Goal: Find specific page/section: Find specific page/section

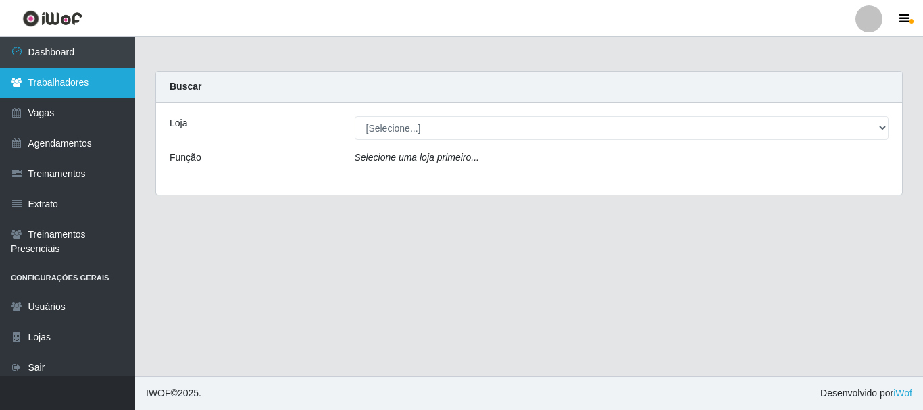
click at [53, 82] on link "Trabalhadores" at bounding box center [67, 83] width 135 height 30
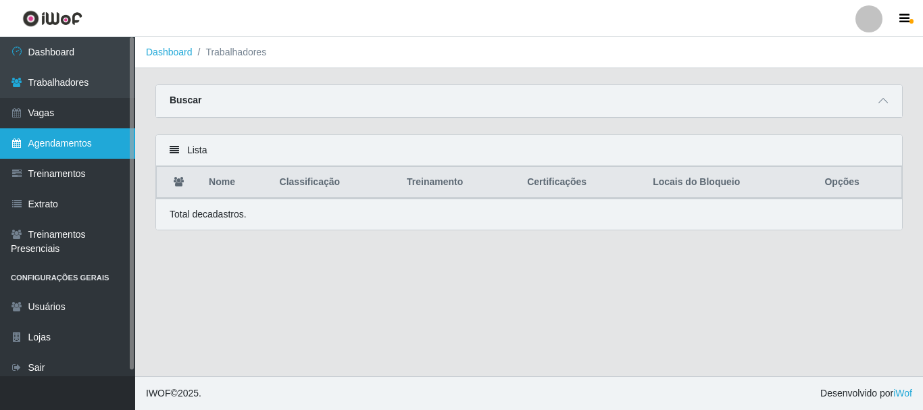
click at [84, 138] on link "Agendamentos" at bounding box center [67, 143] width 135 height 30
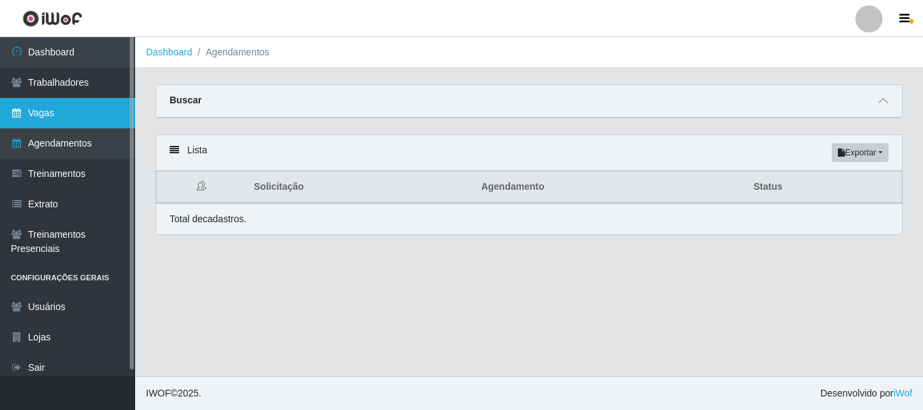
click at [66, 111] on link "Vagas" at bounding box center [67, 113] width 135 height 30
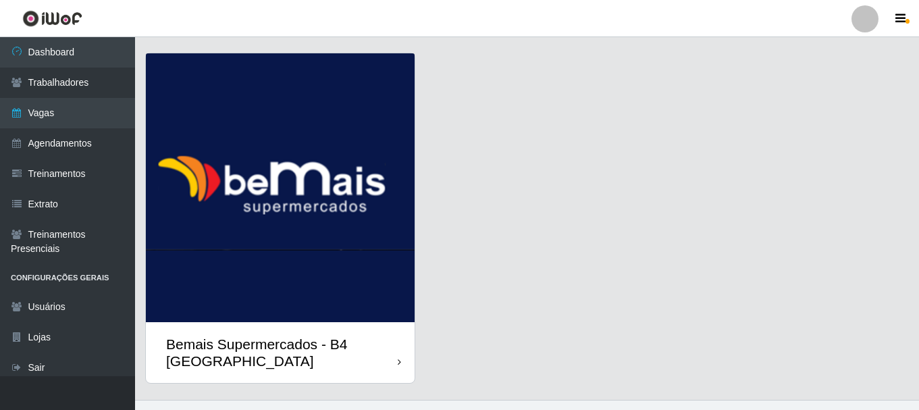
scroll to position [55, 0]
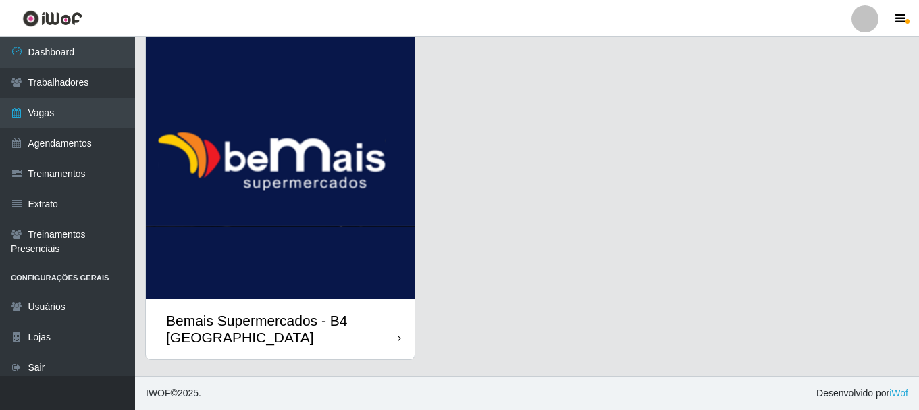
click at [385, 337] on div "Bemais Supermercados - B4 [GEOGRAPHIC_DATA]" at bounding box center [282, 329] width 232 height 34
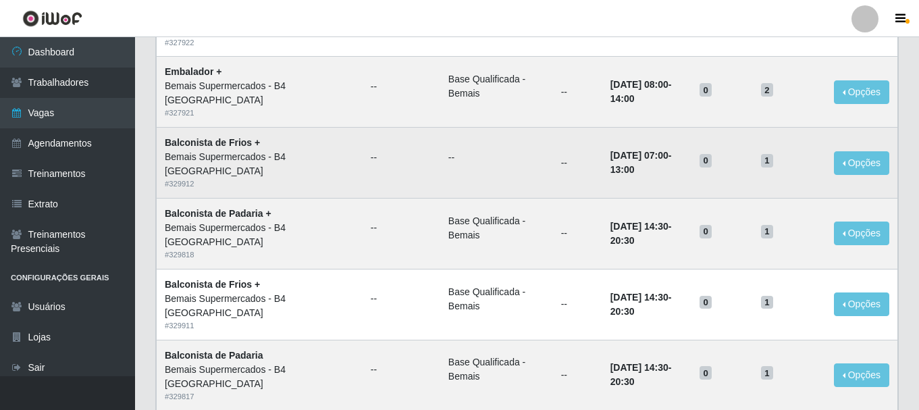
scroll to position [878, 0]
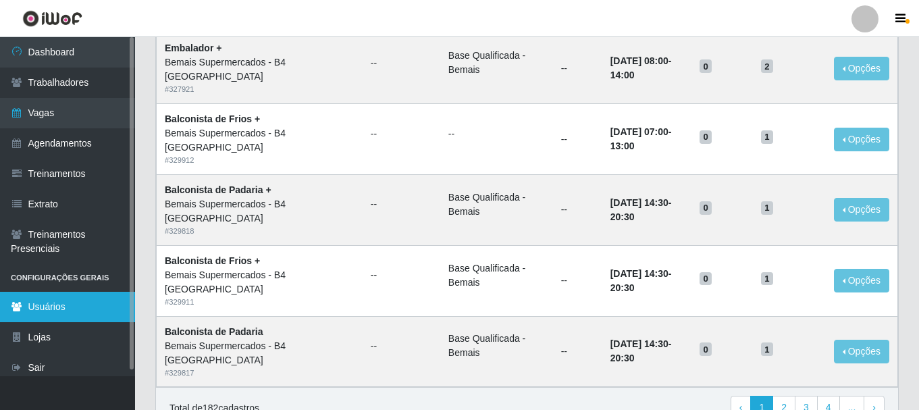
click at [41, 302] on link "Usuários" at bounding box center [67, 307] width 135 height 30
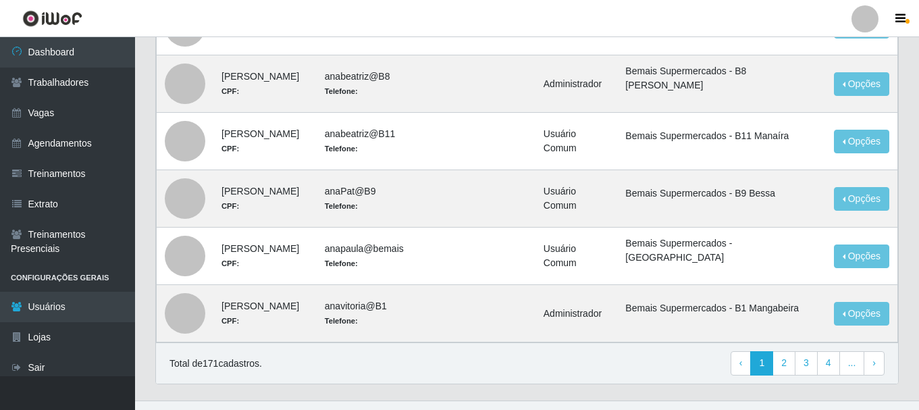
scroll to position [696, 0]
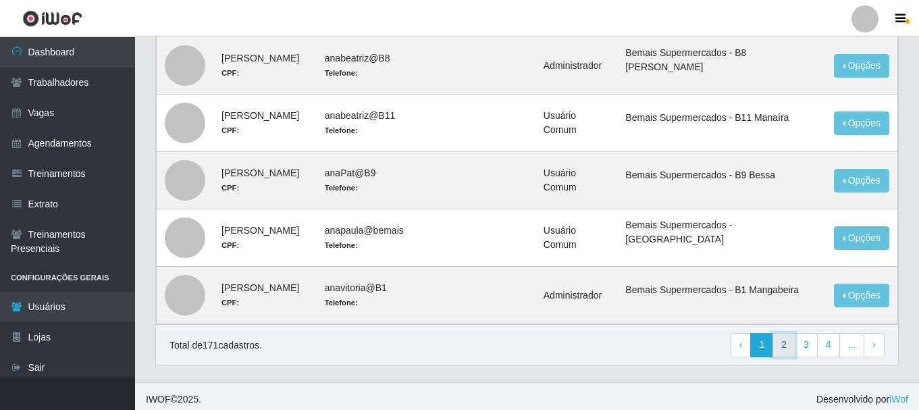
click at [790, 342] on link "2" at bounding box center [784, 345] width 23 height 24
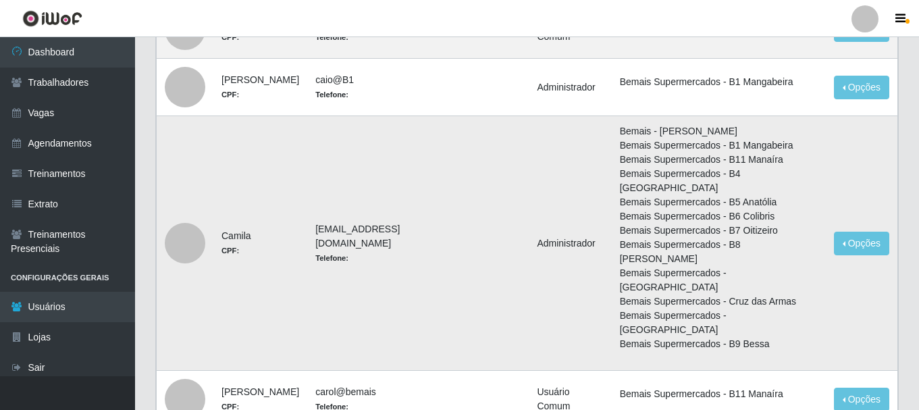
scroll to position [863, 0]
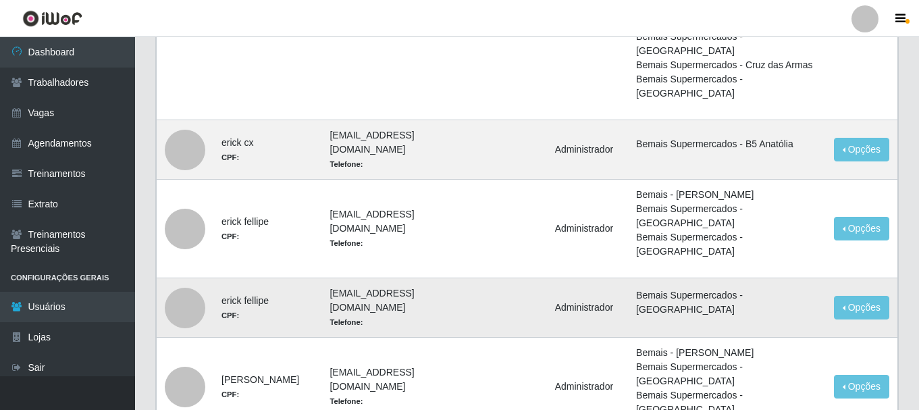
scroll to position [878, 0]
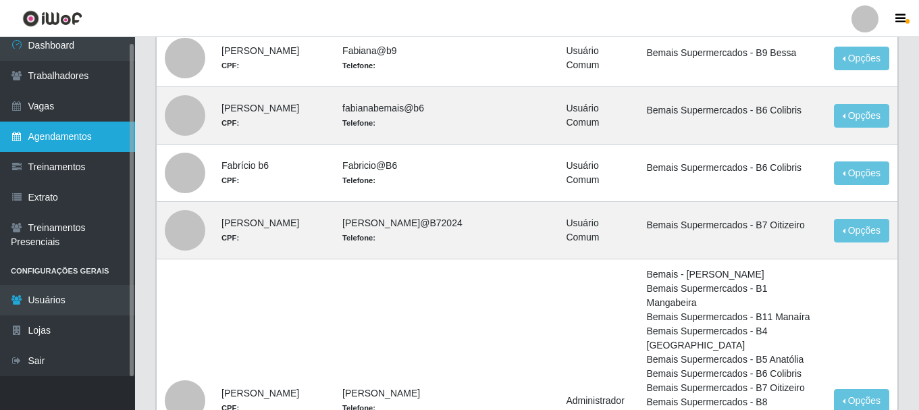
scroll to position [203, 0]
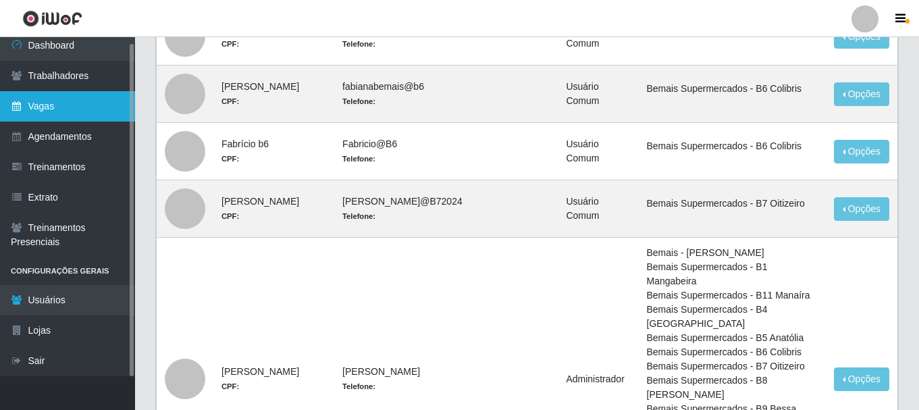
click at [44, 108] on link "Vagas" at bounding box center [67, 106] width 135 height 30
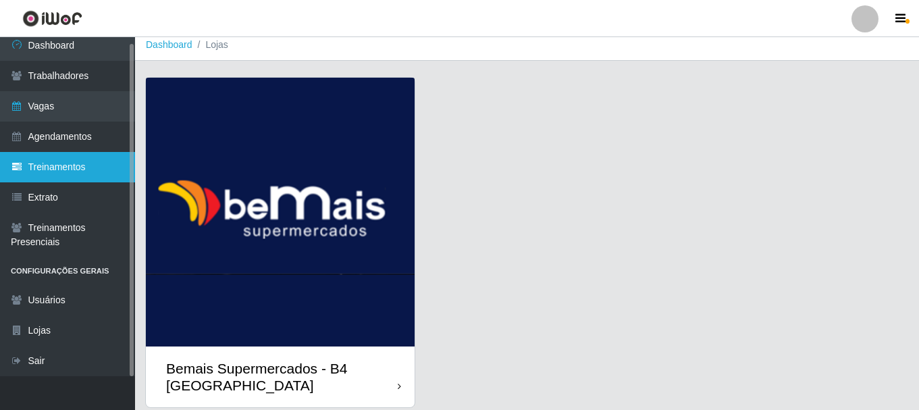
scroll to position [55, 0]
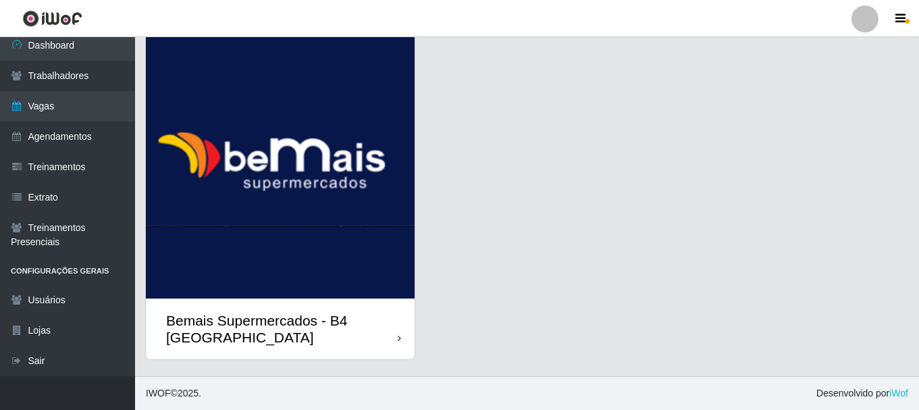
click at [374, 333] on div "Bemais Supermercados - B4 [GEOGRAPHIC_DATA]" at bounding box center [282, 329] width 232 height 34
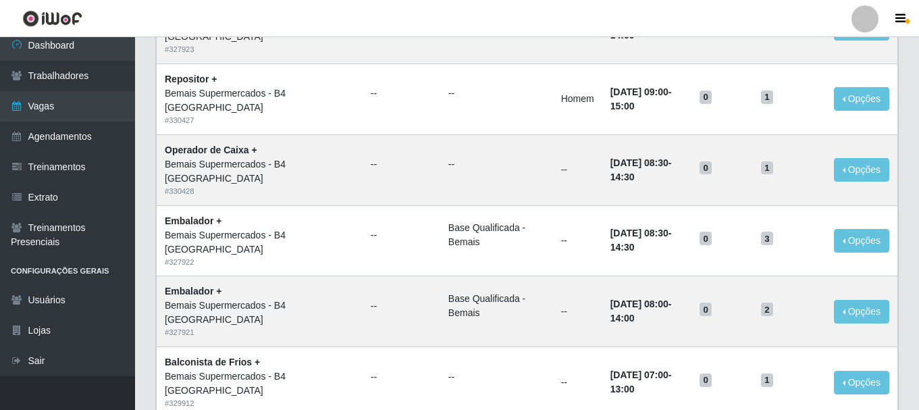
scroll to position [610, 0]
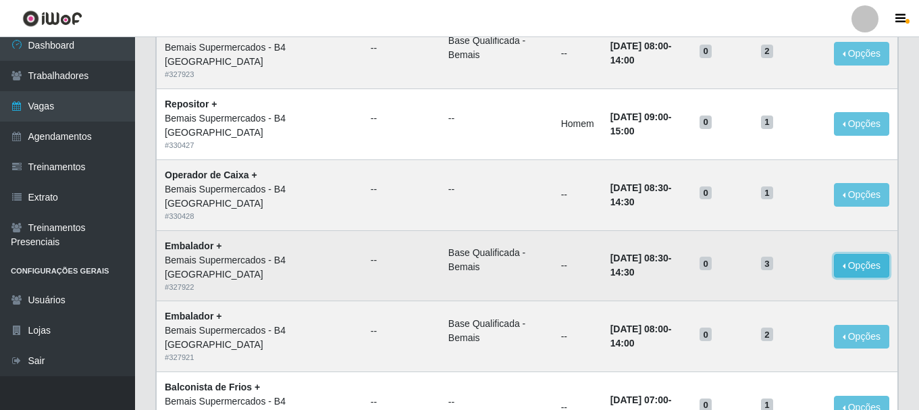
click at [859, 260] on button "Opções" at bounding box center [861, 266] width 55 height 24
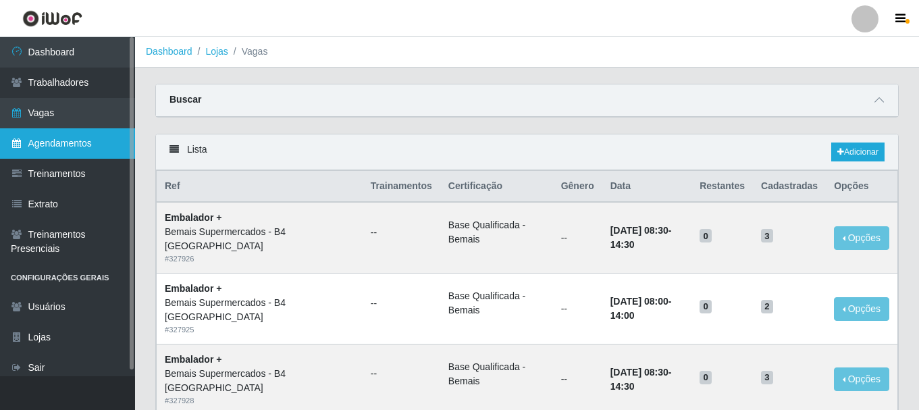
scroll to position [0, 0]
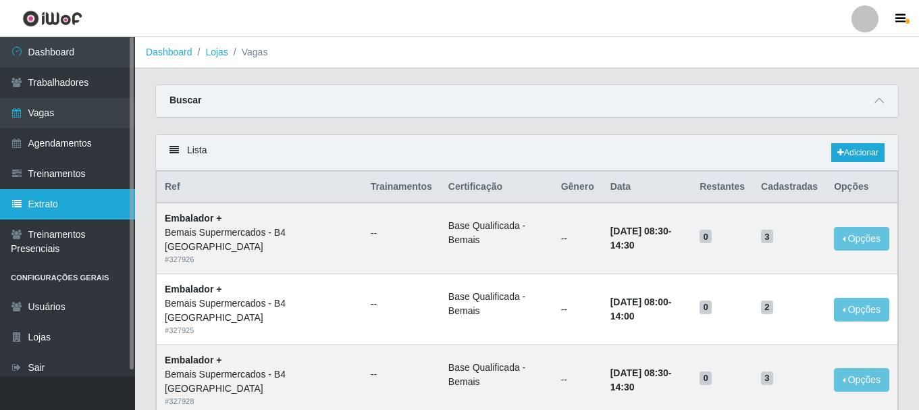
click at [55, 206] on link "Extrato" at bounding box center [67, 204] width 135 height 30
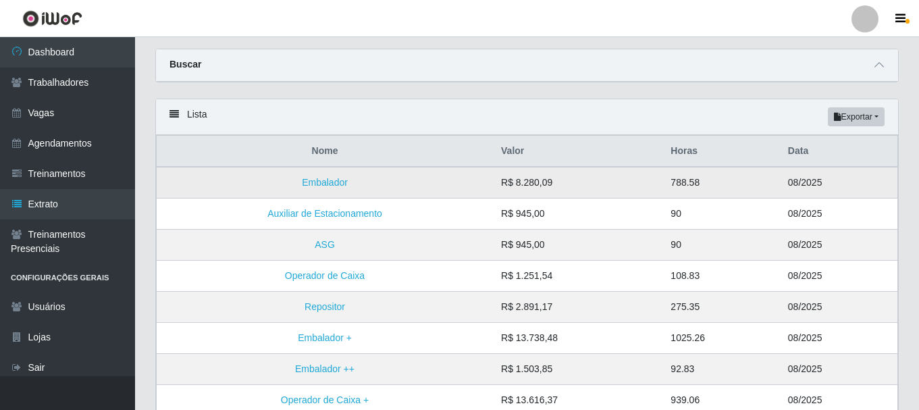
scroll to position [68, 0]
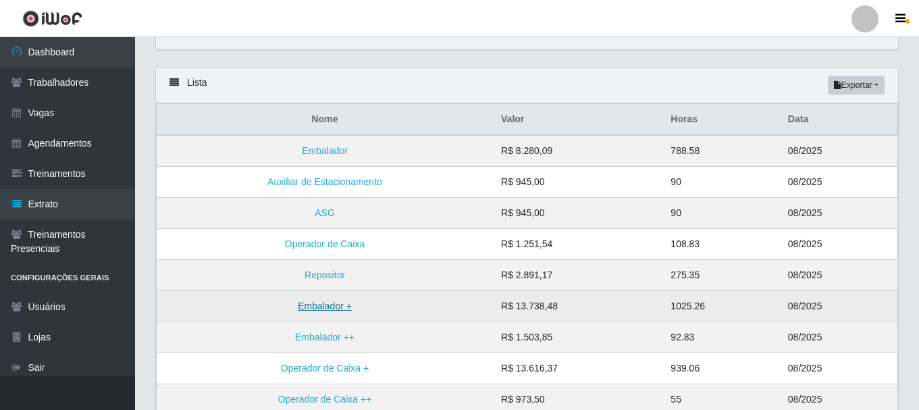
click at [330, 311] on link "Embalador +" at bounding box center [325, 306] width 54 height 11
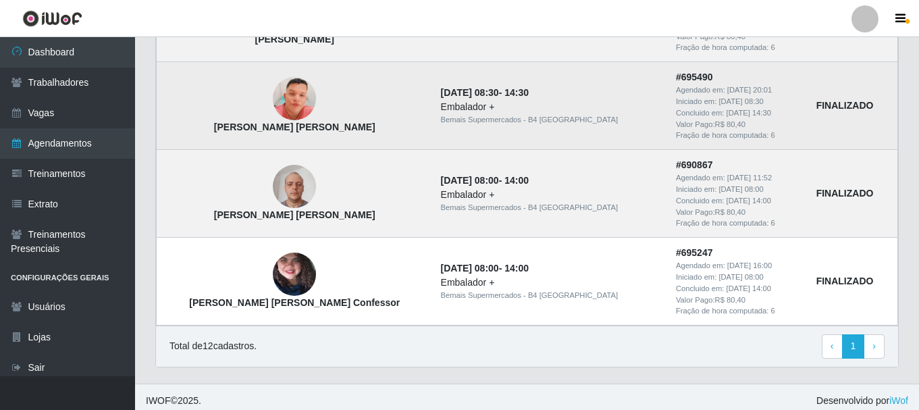
scroll to position [940, 0]
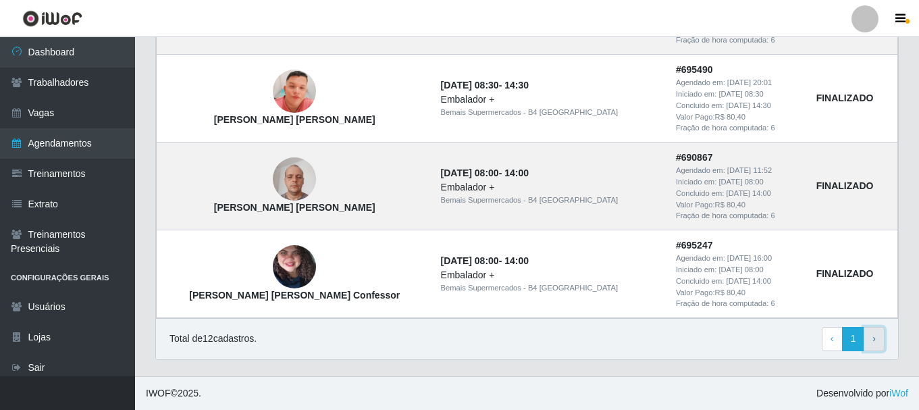
click at [876, 341] on link "› Next" at bounding box center [874, 339] width 21 height 24
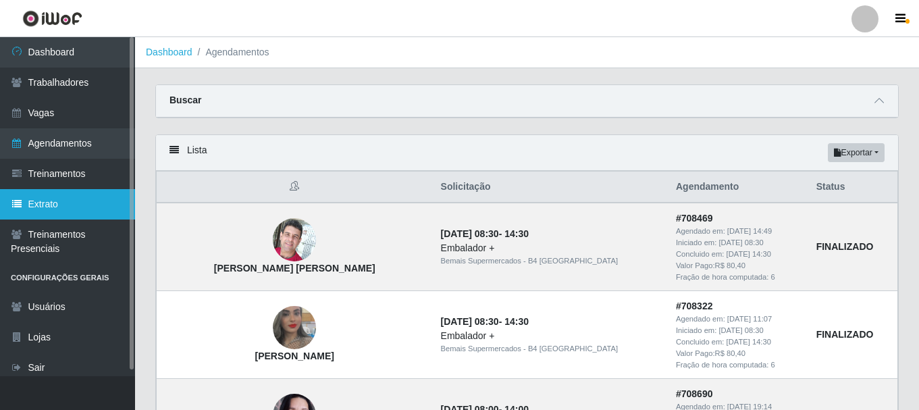
click at [49, 202] on link "Extrato" at bounding box center [67, 204] width 135 height 30
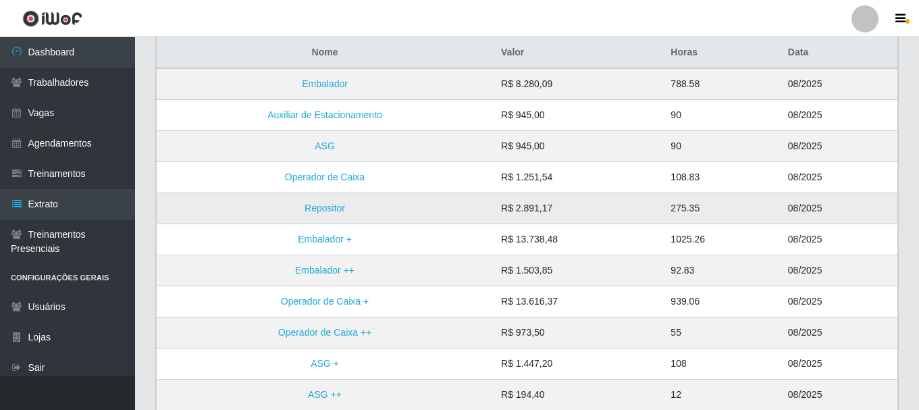
scroll to position [135, 0]
click at [321, 81] on link "Embalador" at bounding box center [325, 83] width 46 height 11
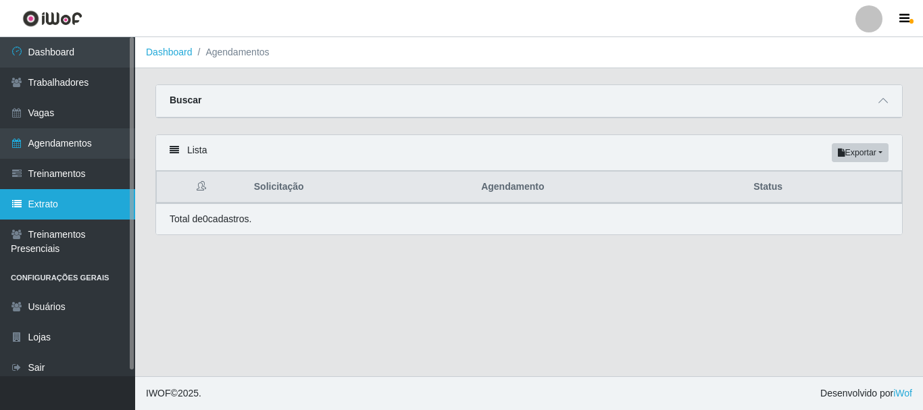
click at [59, 208] on link "Extrato" at bounding box center [67, 204] width 135 height 30
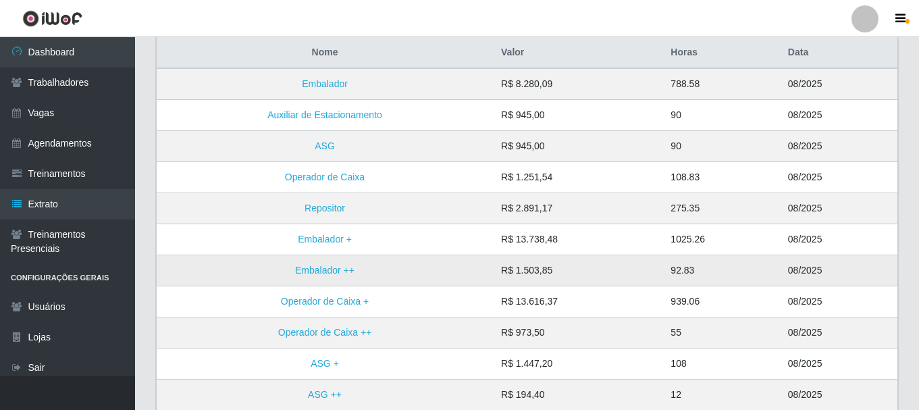
scroll to position [135, 0]
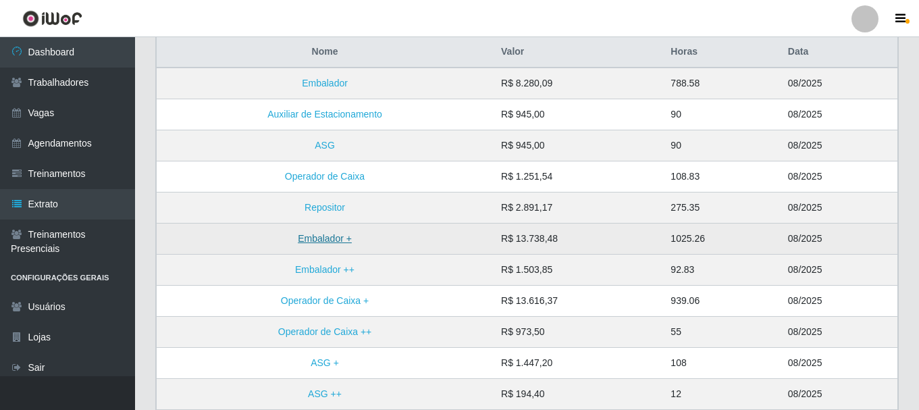
click at [338, 240] on link "Embalador +" at bounding box center [325, 238] width 54 height 11
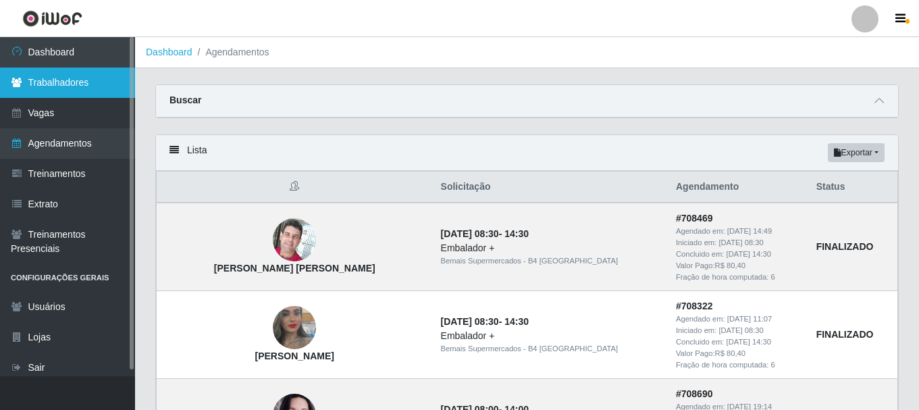
click at [74, 84] on link "Trabalhadores" at bounding box center [67, 83] width 135 height 30
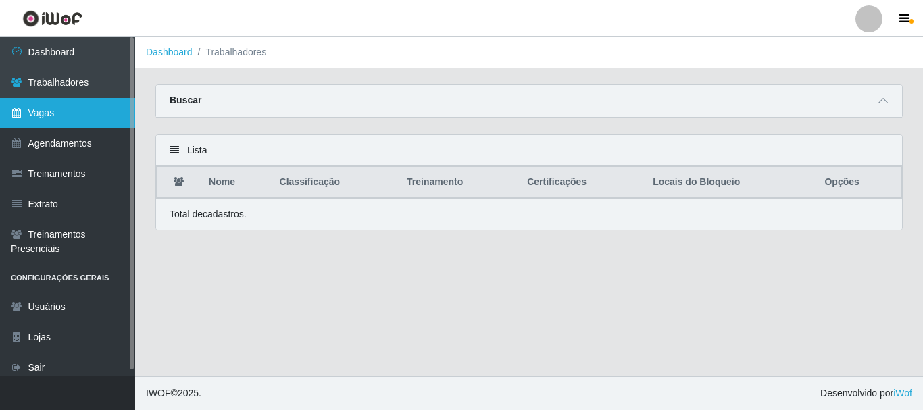
click at [62, 105] on link "Vagas" at bounding box center [67, 113] width 135 height 30
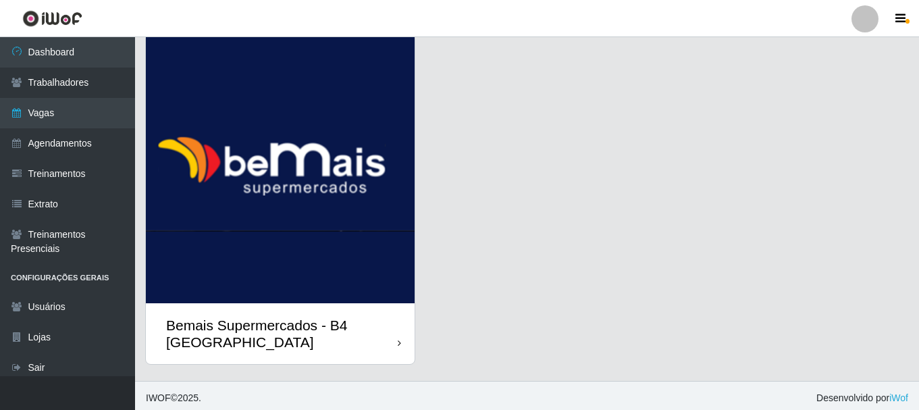
scroll to position [55, 0]
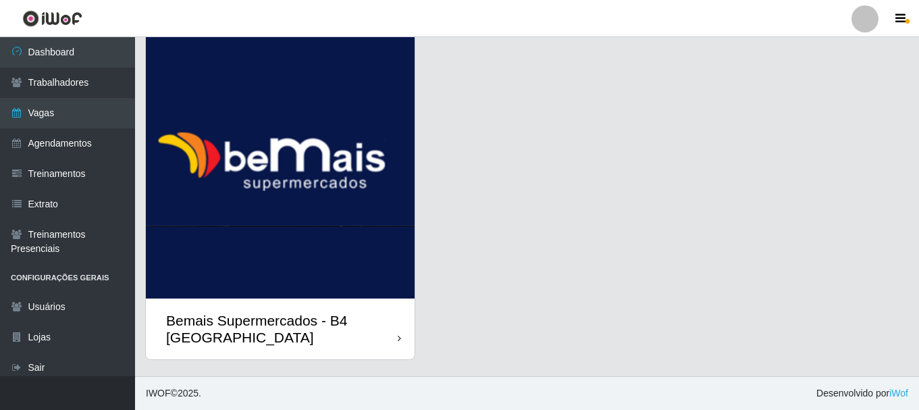
click at [393, 335] on div "Bemais Supermercados - B4 [GEOGRAPHIC_DATA]" at bounding box center [282, 329] width 232 height 34
